Goal: Find specific page/section: Find specific page/section

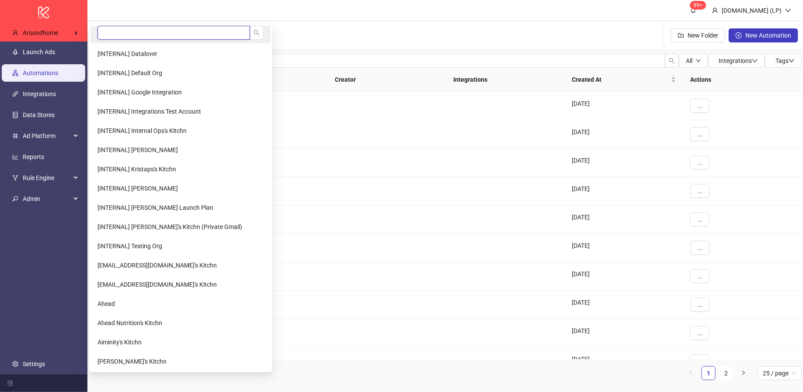
click at [114, 36] on input "search" at bounding box center [174, 33] width 153 height 14
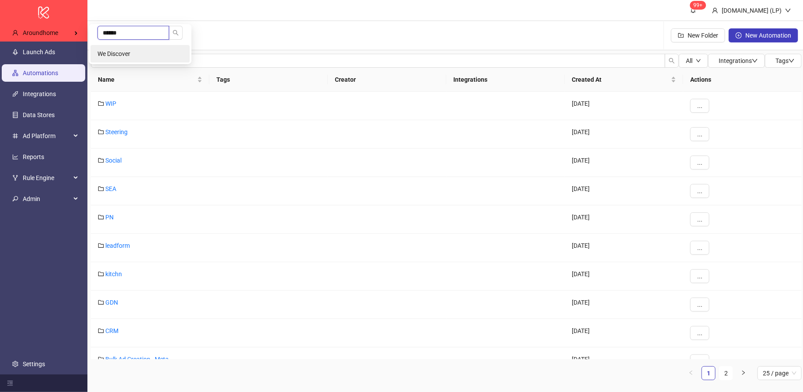
type input "******"
click at [107, 54] on span "We Discover" at bounding box center [114, 53] width 33 height 7
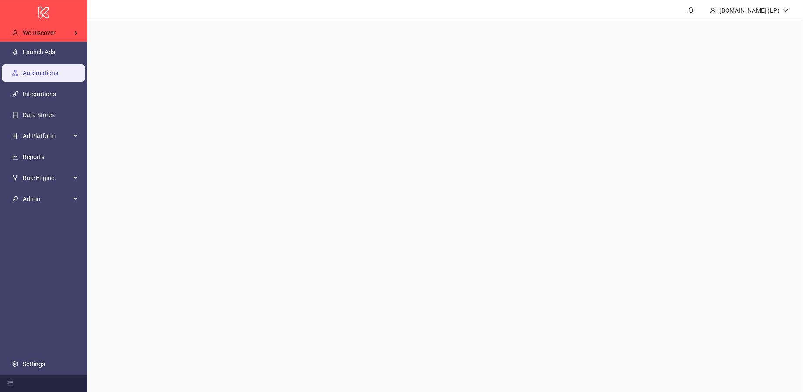
click at [49, 54] on link "Launch Ads" at bounding box center [39, 52] width 32 height 7
